Goal: Communication & Community: Share content

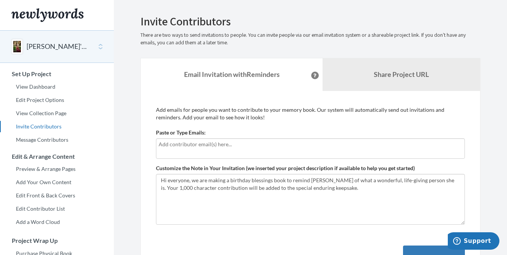
click at [178, 145] on input "text" at bounding box center [311, 144] width 304 height 8
click at [221, 144] on input "text" at bounding box center [311, 144] width 304 height 8
click at [315, 146] on input "text" at bounding box center [311, 144] width 304 height 8
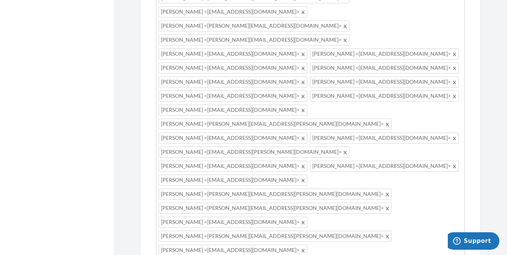
scroll to position [822, 0]
drag, startPoint x: 370, startPoint y: 112, endPoint x: 345, endPoint y: 128, distance: 29.2
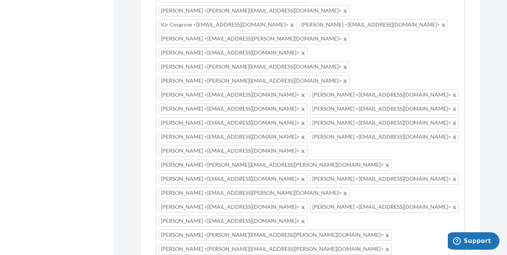
scroll to position [0, 0]
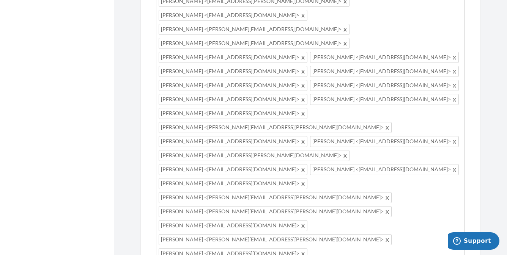
scroll to position [820, 0]
type textarea "Hi everyone, [PERSON_NAME] is turning 50 this November. I am compiling a birthd…"
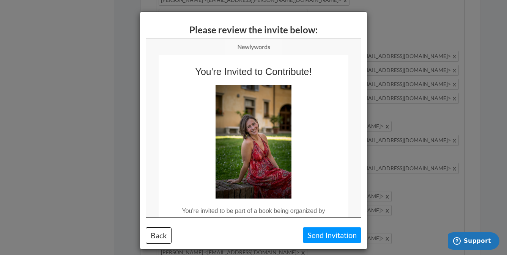
click at [329, 235] on button "Send Invitation" at bounding box center [332, 236] width 58 height 16
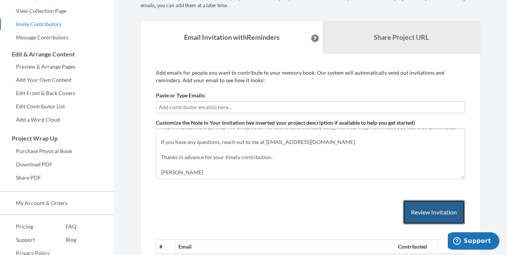
scroll to position [103, 0]
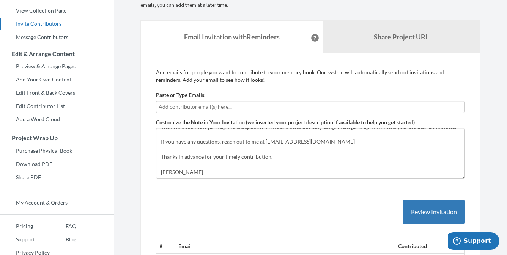
click at [201, 105] on input "text" at bounding box center [311, 107] width 304 height 8
type input "[EMAIL_ADDRESS][DOMAIN_NAME]"
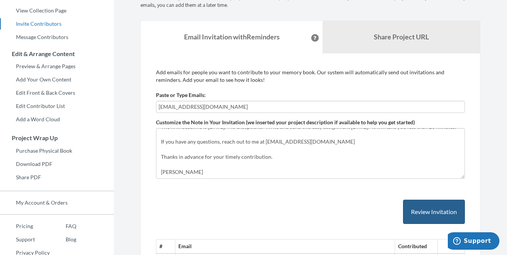
click at [425, 208] on button "Review Invitation" at bounding box center [434, 212] width 62 height 25
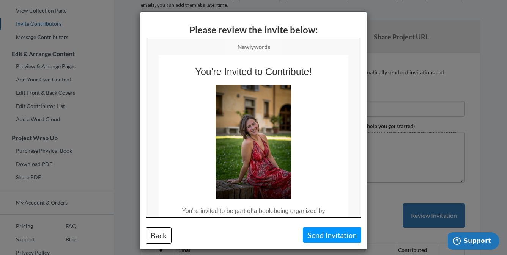
click at [323, 236] on button "Send Invitation" at bounding box center [332, 236] width 58 height 16
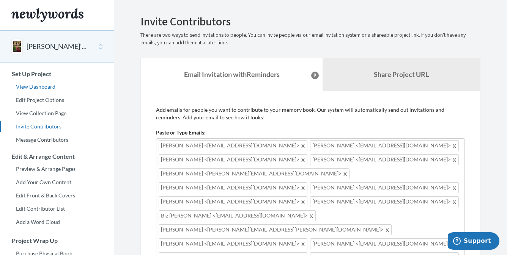
click at [33, 87] on link "View Dashboard" at bounding box center [57, 86] width 114 height 11
